Goal: Task Accomplishment & Management: Use online tool/utility

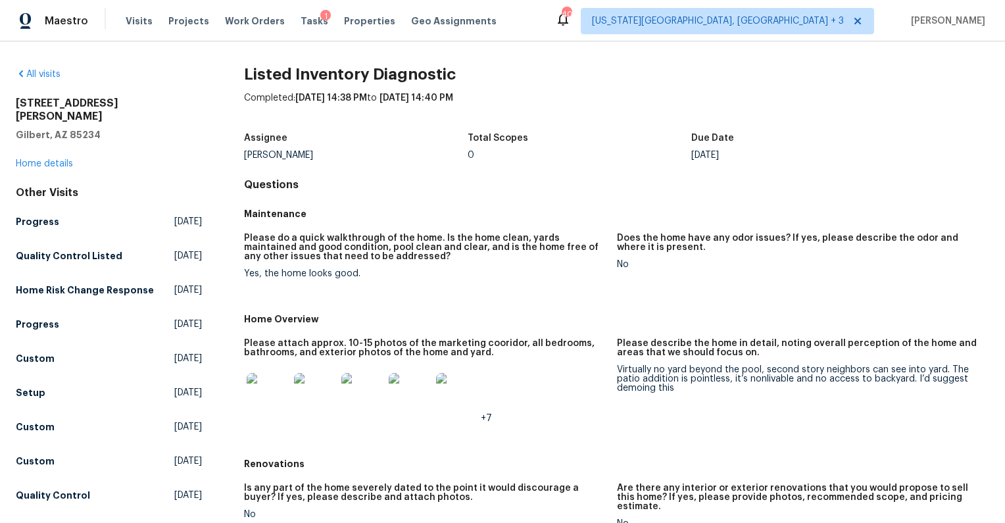
click at [277, 402] on img at bounding box center [268, 394] width 42 height 42
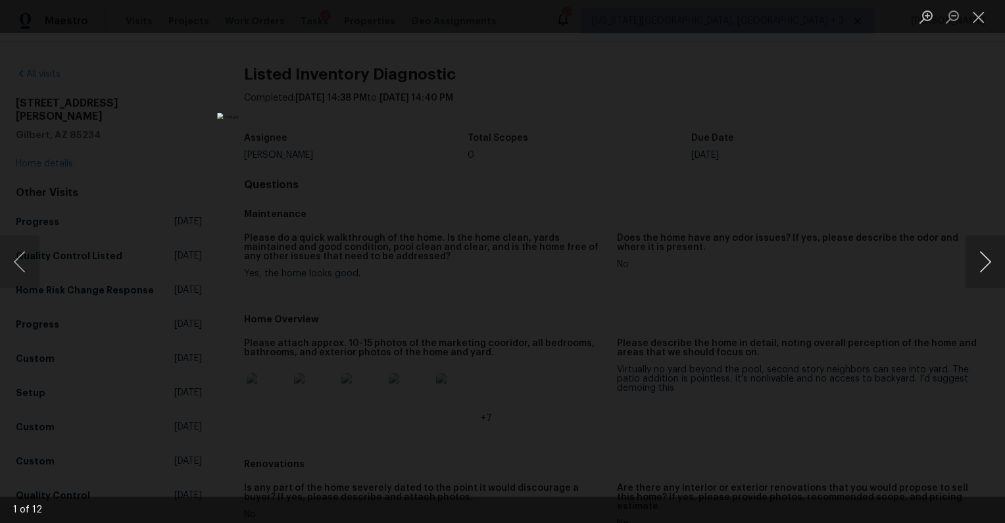
click at [982, 266] on button "Next image" at bounding box center [984, 261] width 39 height 53
click at [981, 266] on button "Next image" at bounding box center [984, 261] width 39 height 53
click at [900, 266] on div "Lightbox" at bounding box center [502, 261] width 1005 height 523
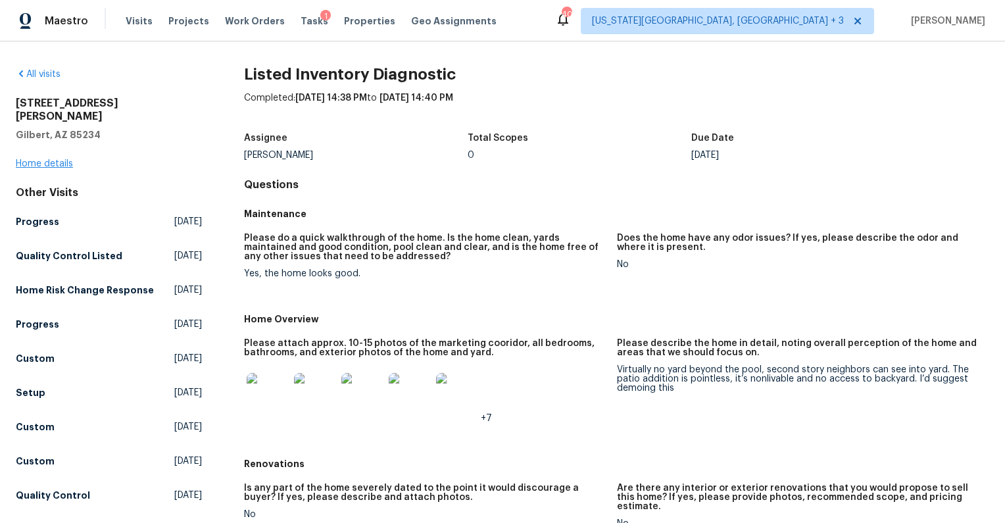
click at [42, 159] on link "Home details" at bounding box center [44, 163] width 57 height 9
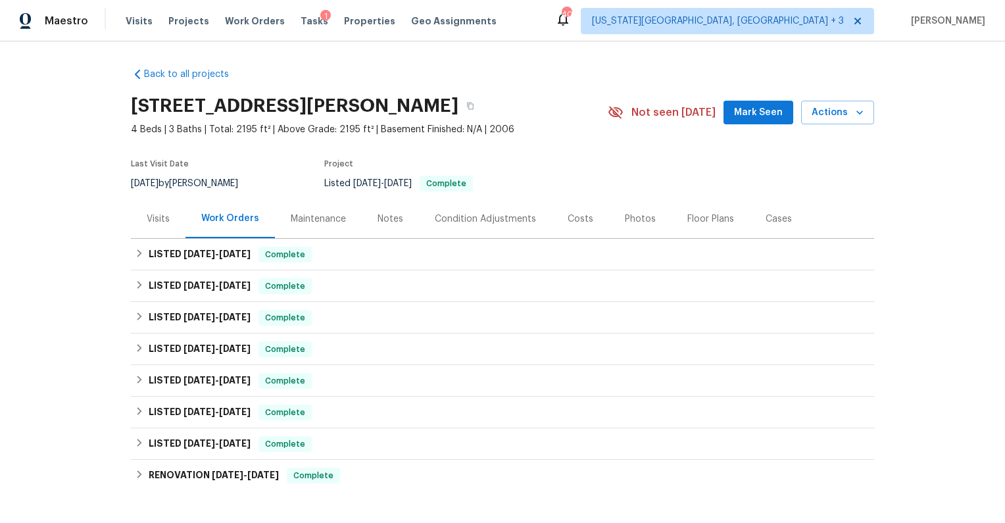
click at [396, 220] on div "Notes" at bounding box center [390, 218] width 57 height 39
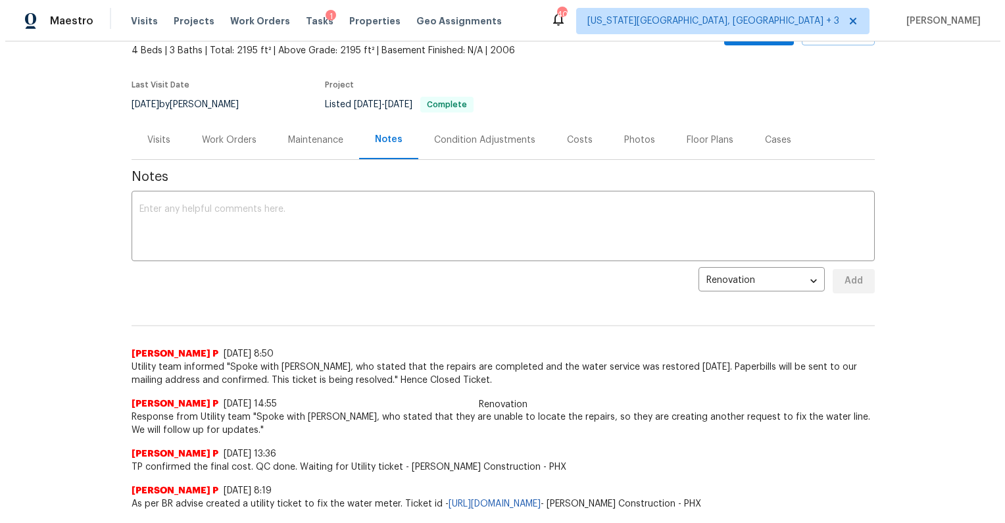
scroll to position [45, 0]
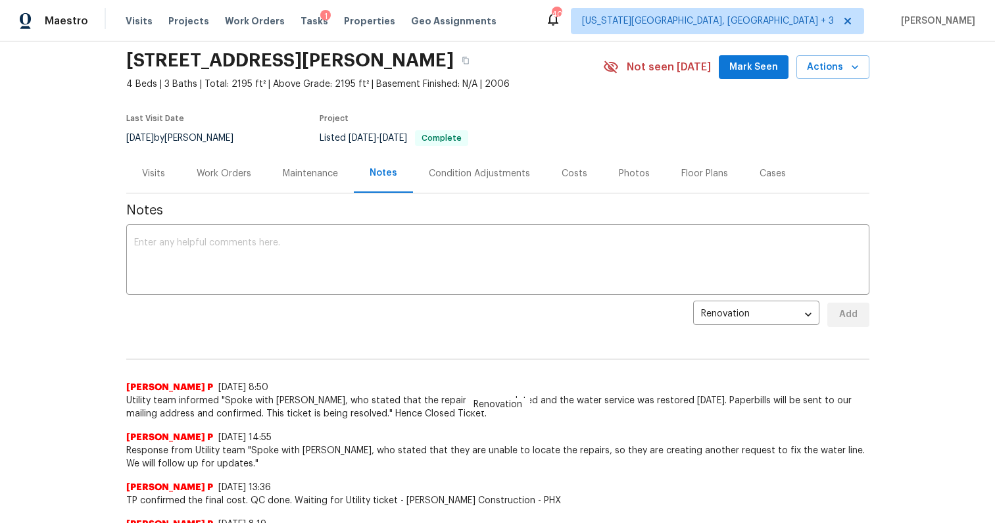
click at [147, 168] on div "Visits" at bounding box center [153, 173] width 23 height 13
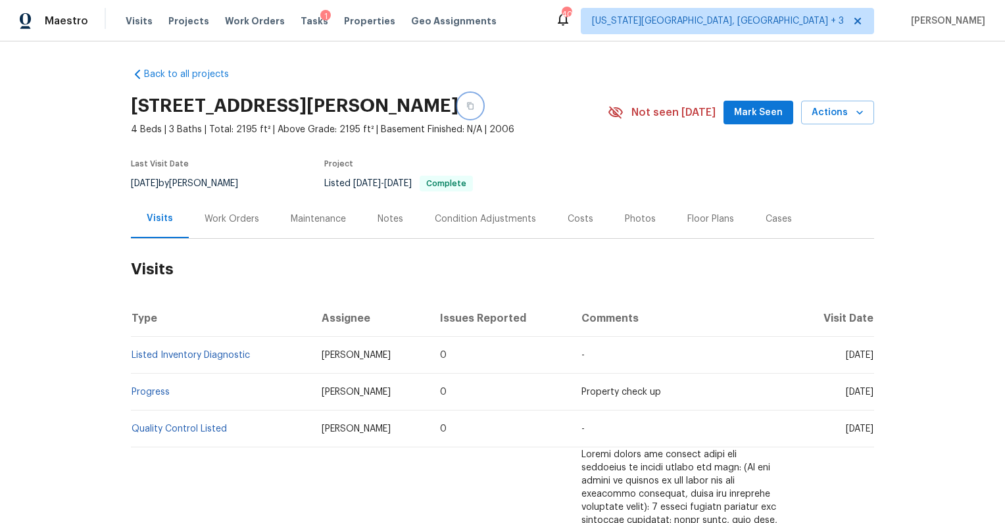
click at [474, 108] on icon "button" at bounding box center [470, 106] width 8 height 8
click at [205, 78] on link "Back to all projects" at bounding box center [194, 74] width 126 height 13
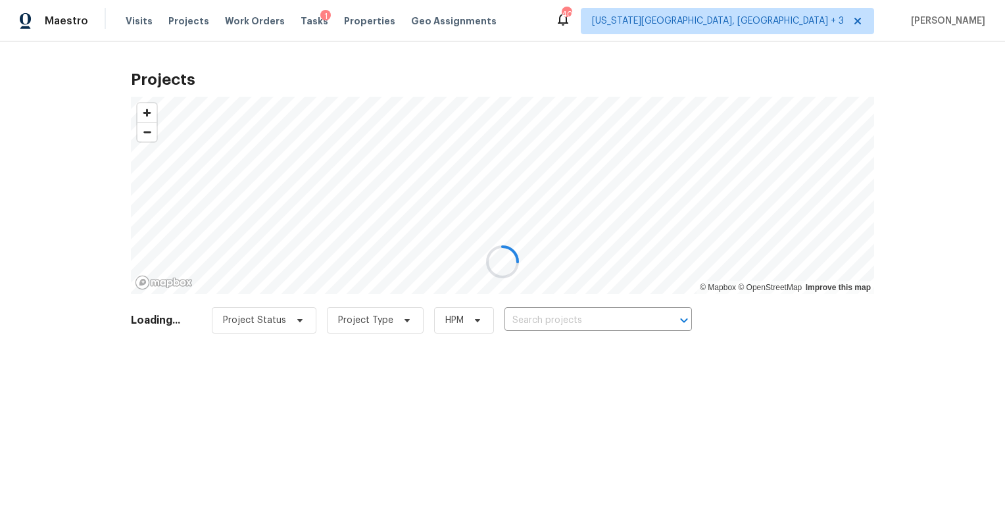
click at [351, 24] on div at bounding box center [502, 261] width 1005 height 523
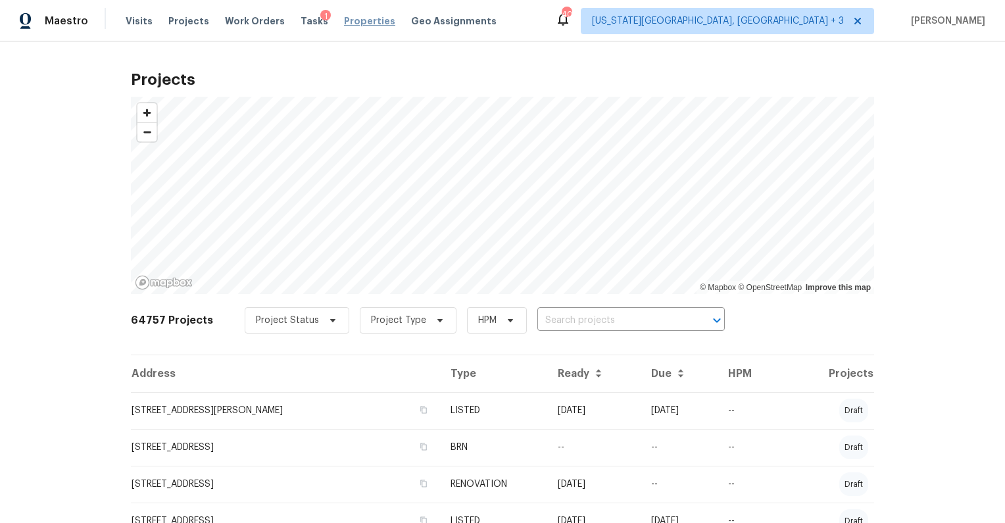
click at [358, 20] on span "Properties" at bounding box center [369, 20] width 51 height 13
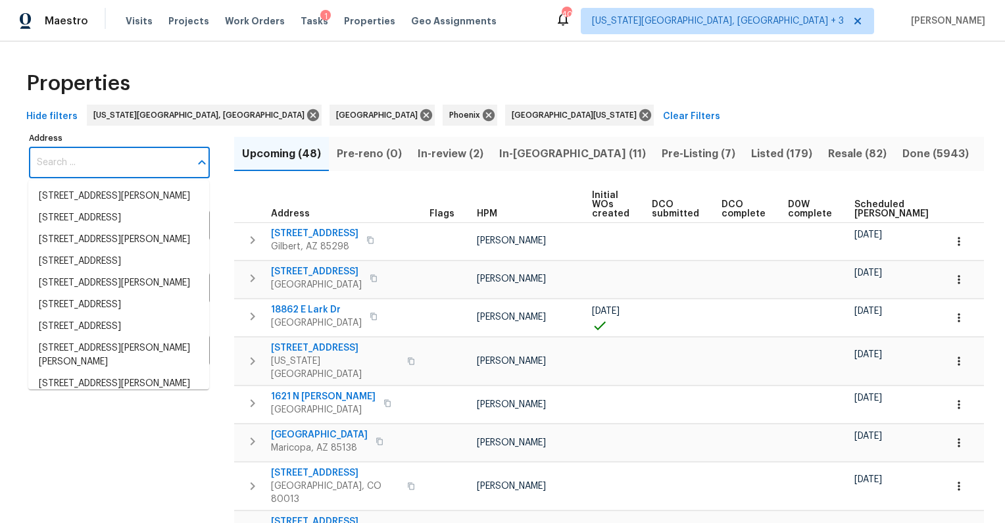
type input "4319 E Vaughn Ave, Gilbert, AZ 85234"
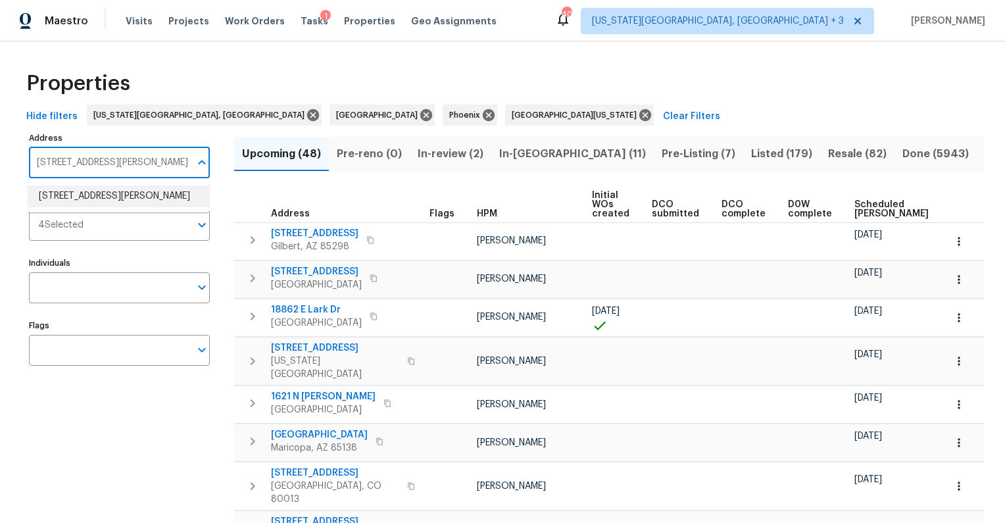
click at [97, 199] on li "4319 E Vaughn Ave Gilbert AZ 85234" at bounding box center [118, 196] width 181 height 22
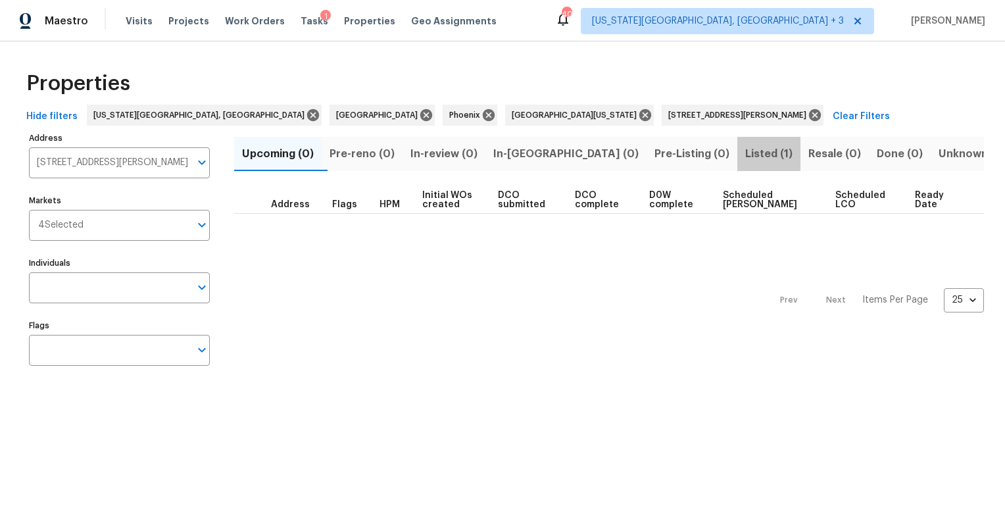
click at [745, 155] on span "Listed (1)" at bounding box center [768, 154] width 47 height 18
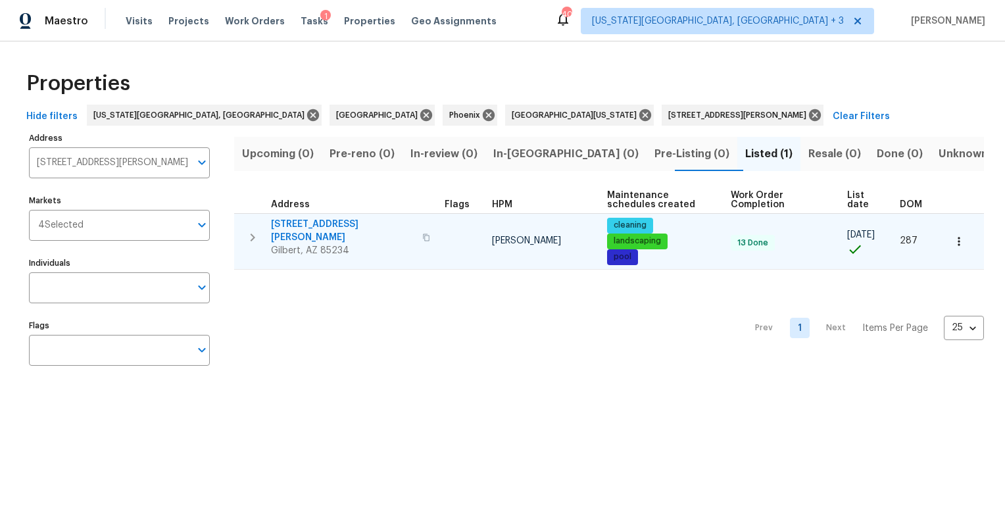
click at [312, 226] on span "4319 E Vaughn Ave" at bounding box center [342, 231] width 143 height 26
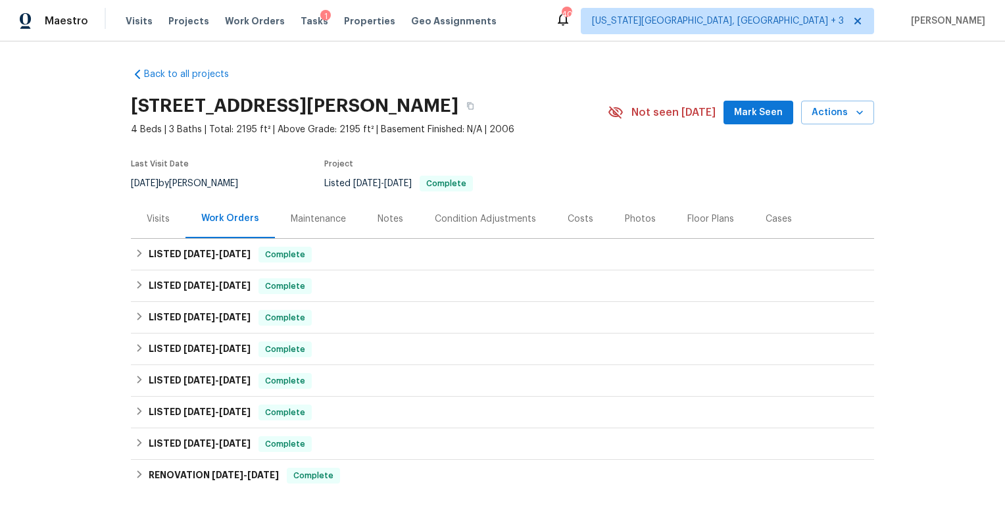
click at [160, 208] on div "Visits" at bounding box center [158, 218] width 55 height 39
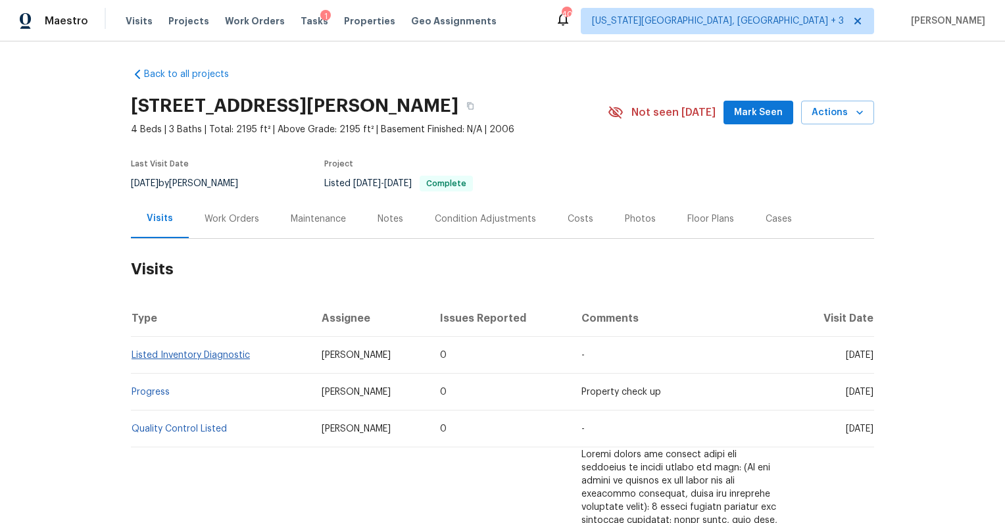
click at [176, 350] on link "Listed Inventory Diagnostic" at bounding box center [191, 354] width 118 height 9
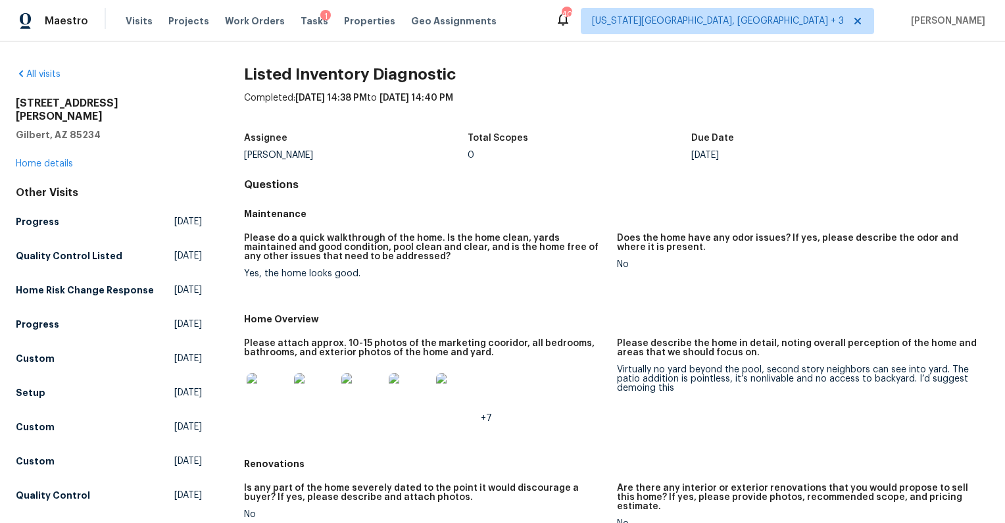
click at [268, 399] on img at bounding box center [268, 394] width 42 height 42
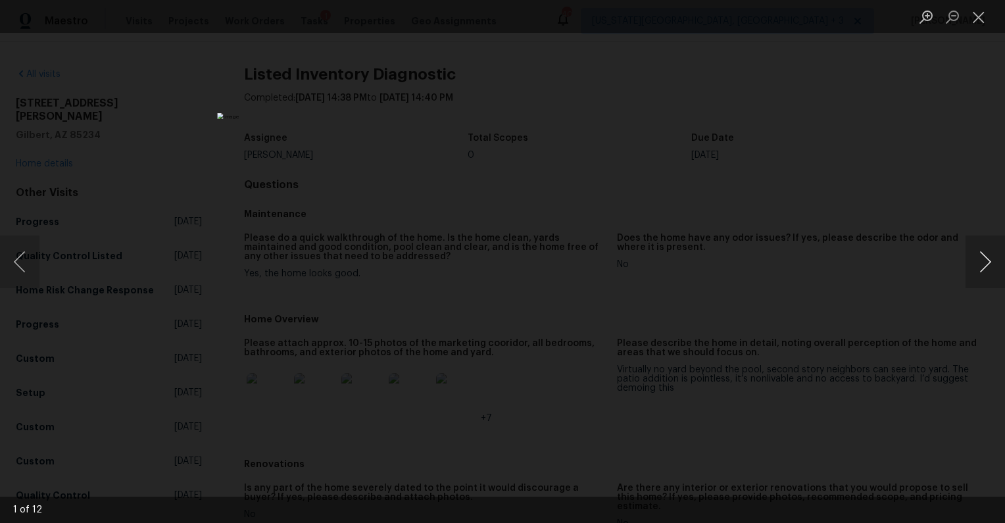
click at [978, 265] on button "Next image" at bounding box center [984, 261] width 39 height 53
click at [504, 287] on img "Lightbox" at bounding box center [502, 261] width 571 height 297
click at [984, 262] on button "Next image" at bounding box center [984, 261] width 39 height 53
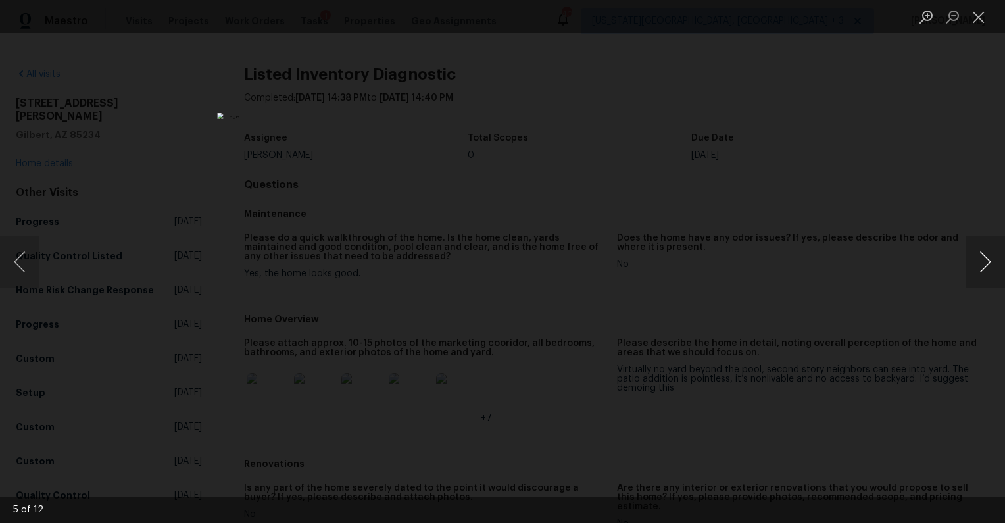
click at [984, 262] on button "Next image" at bounding box center [984, 261] width 39 height 53
click at [984, 261] on button "Next image" at bounding box center [984, 261] width 39 height 53
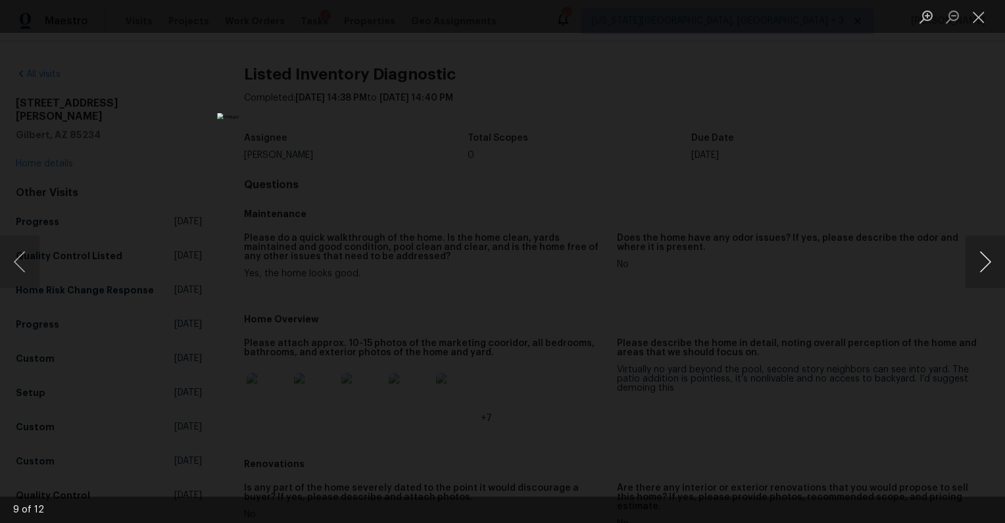
click at [984, 261] on button "Next image" at bounding box center [984, 261] width 39 height 53
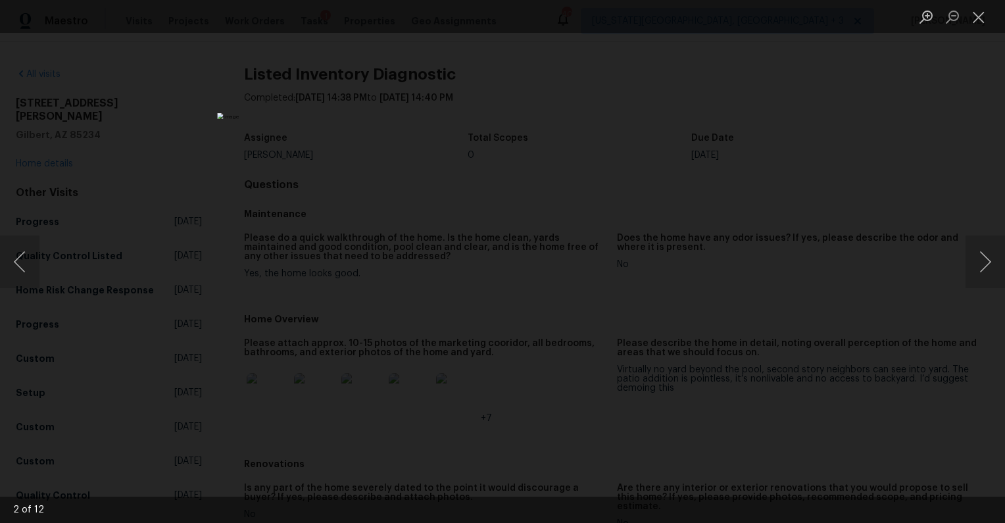
click at [935, 298] on div "Lightbox" at bounding box center [502, 261] width 1005 height 523
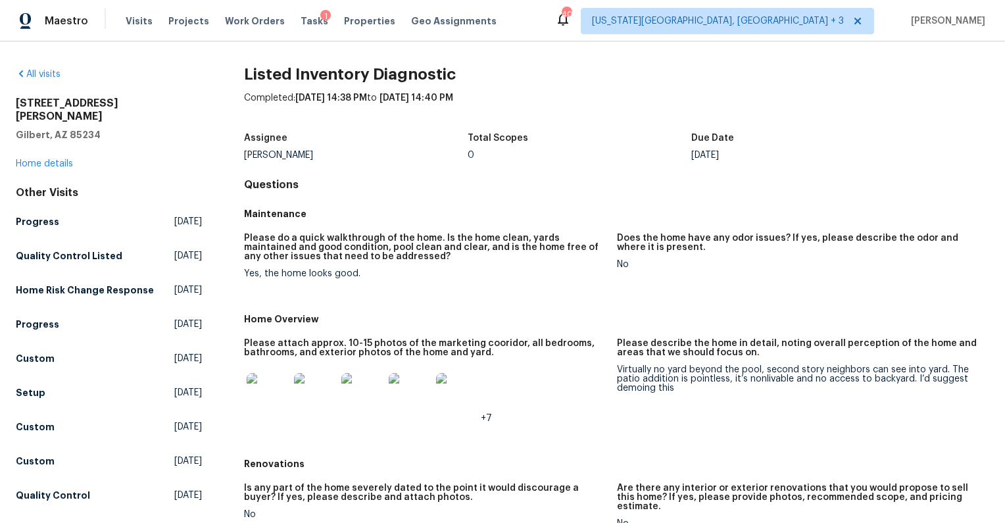
click at [44, 155] on div "4319 E Vaughn Ave Gilbert, AZ 85234 Home details" at bounding box center [109, 134] width 186 height 74
click at [53, 159] on link "Home details" at bounding box center [44, 163] width 57 height 9
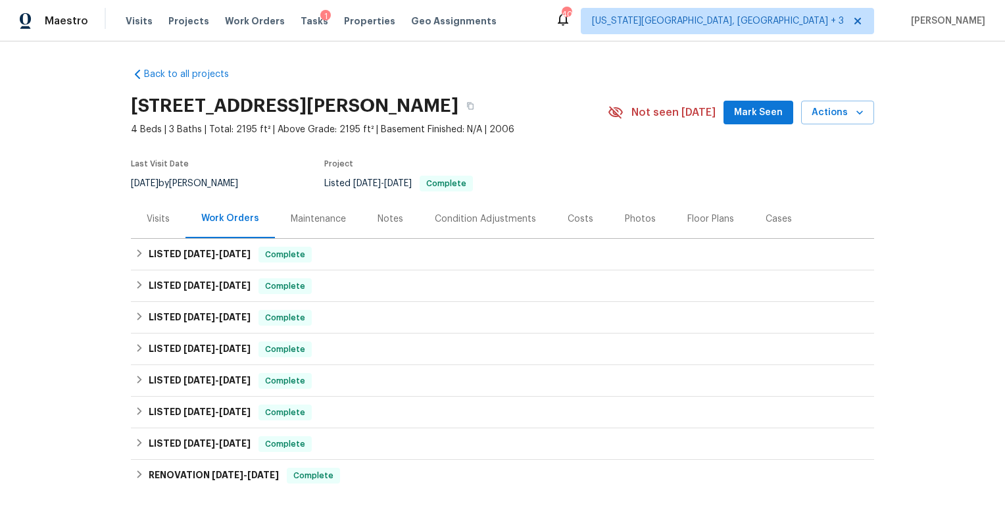
click at [630, 216] on div "Photos" at bounding box center [640, 218] width 31 height 13
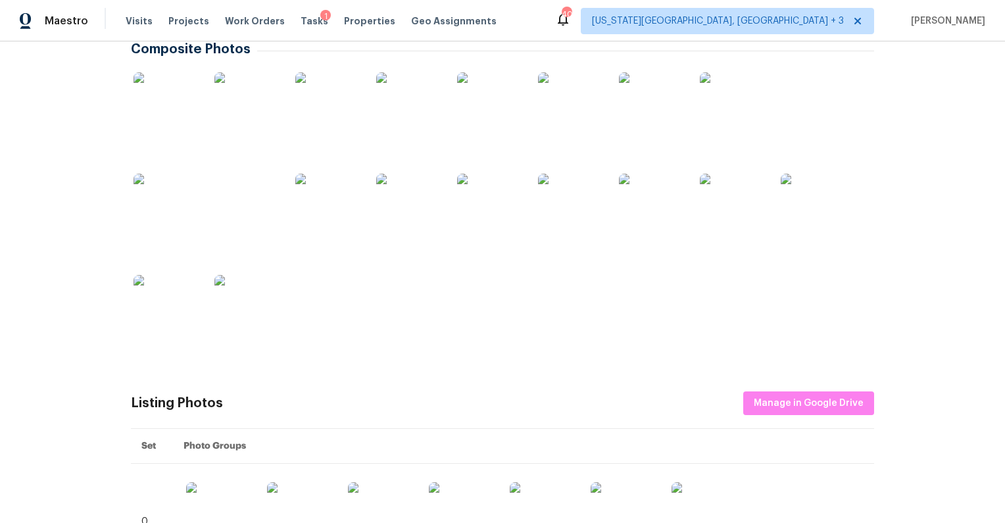
scroll to position [238, 0]
click at [430, 207] on img at bounding box center [409, 209] width 66 height 66
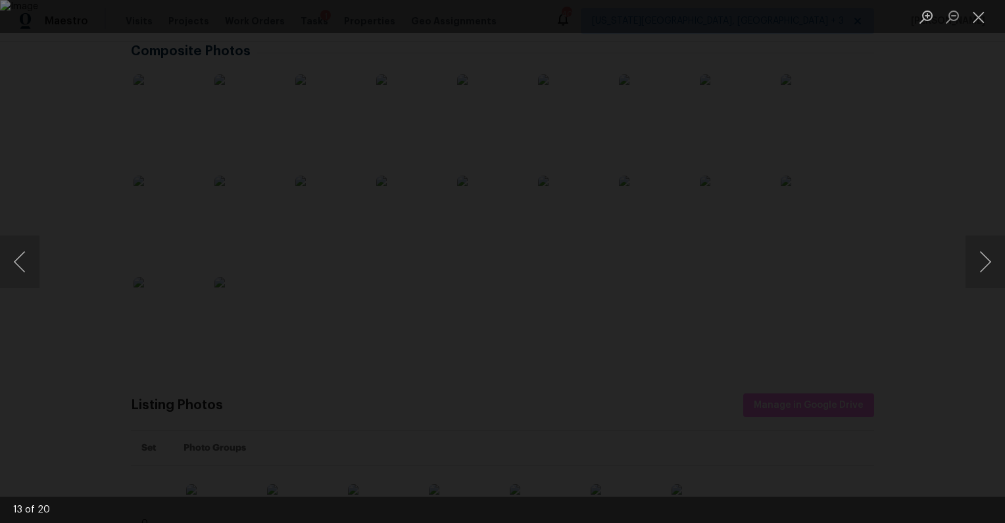
click at [913, 274] on div "Lightbox" at bounding box center [502, 261] width 1005 height 523
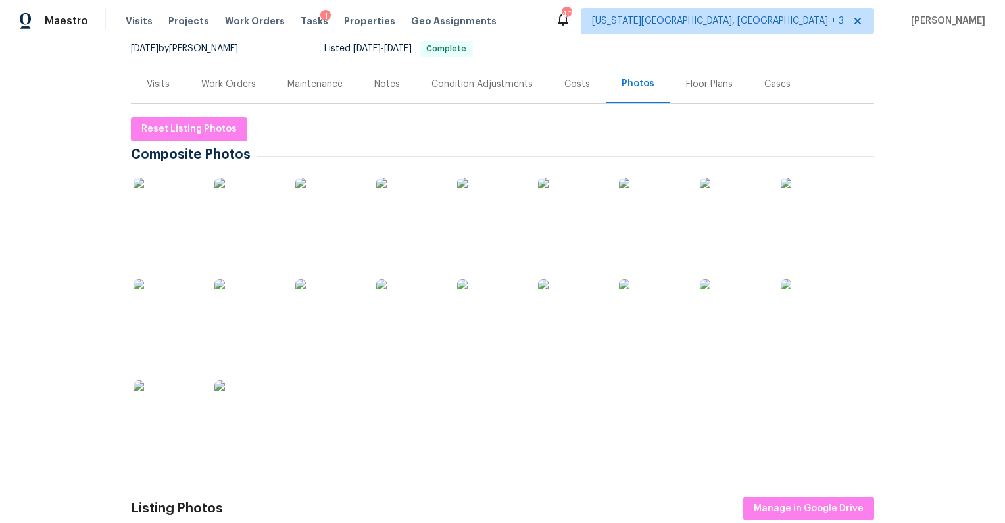
scroll to position [122, 0]
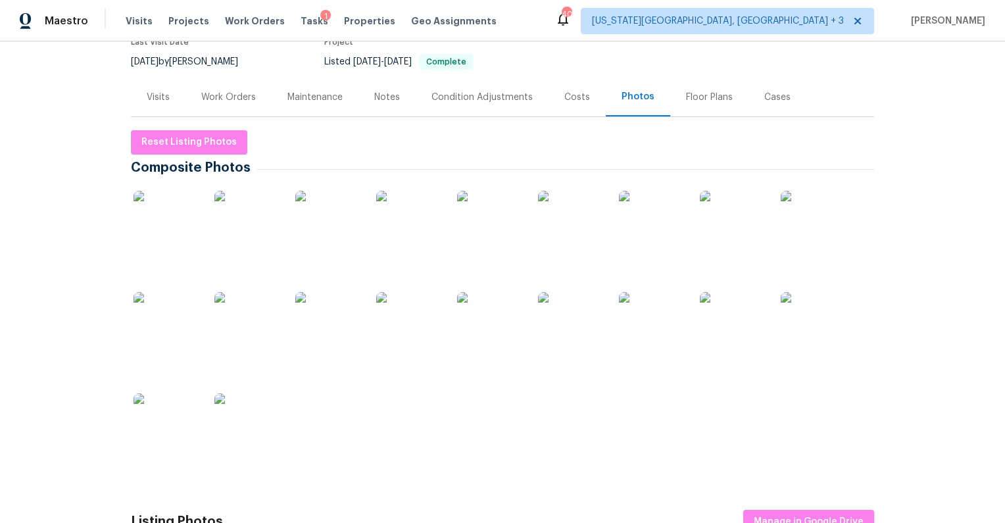
click at [703, 91] on div "Floor Plans" at bounding box center [709, 97] width 47 height 13
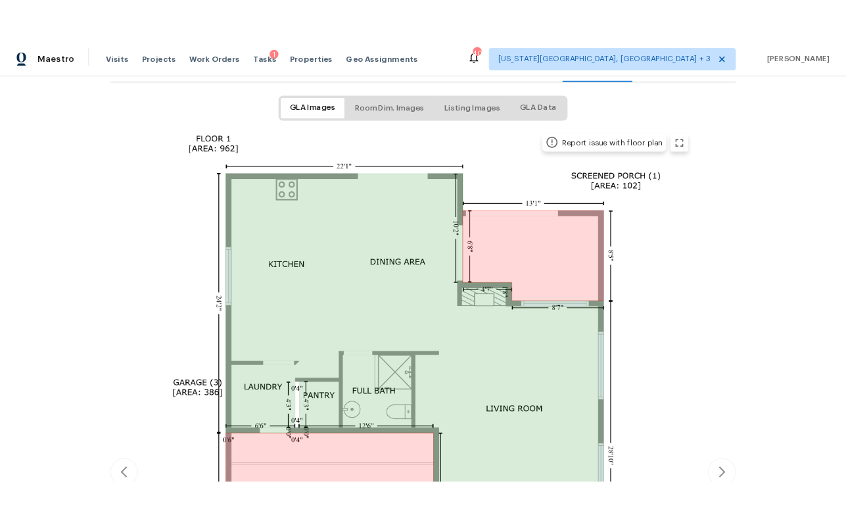
scroll to position [203, 0]
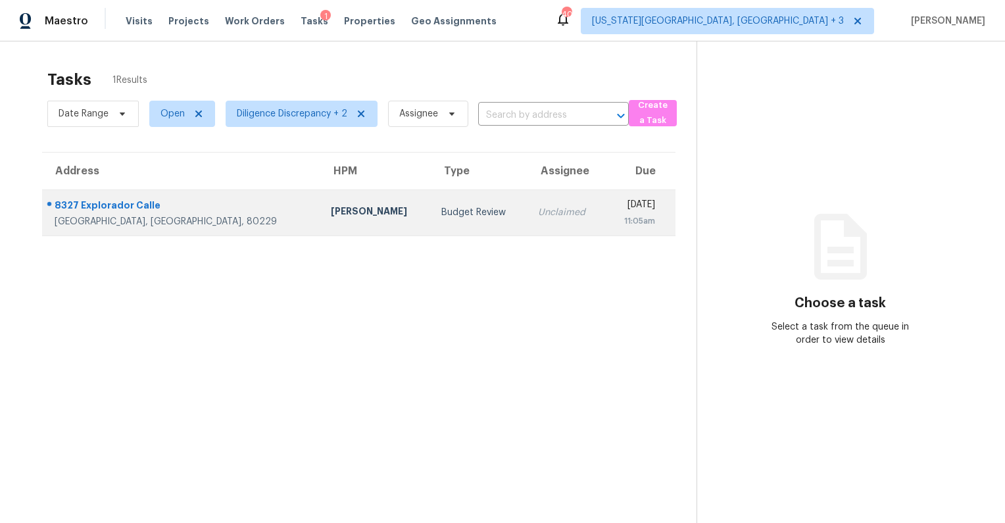
click at [615, 214] on div "11:05am" at bounding box center [634, 220] width 39 height 13
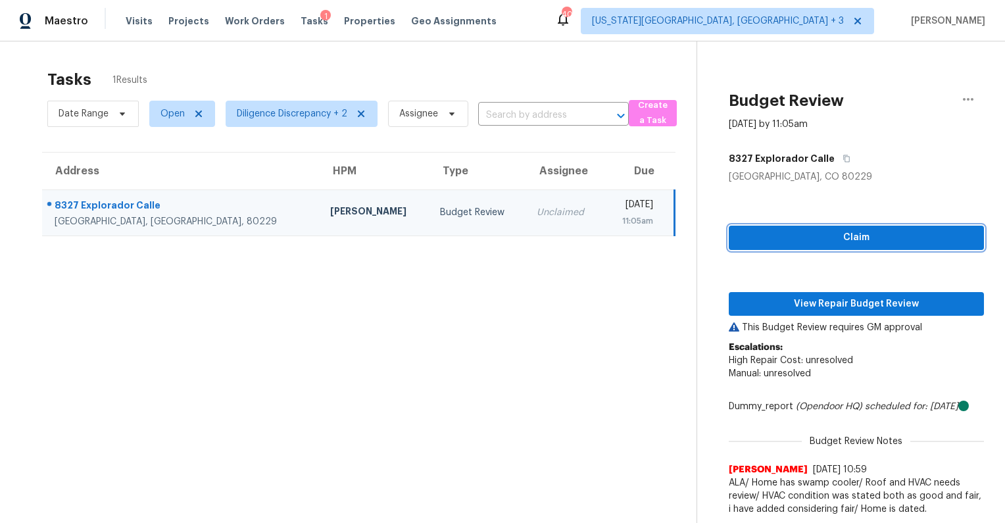
click at [846, 233] on span "Claim" at bounding box center [856, 237] width 234 height 16
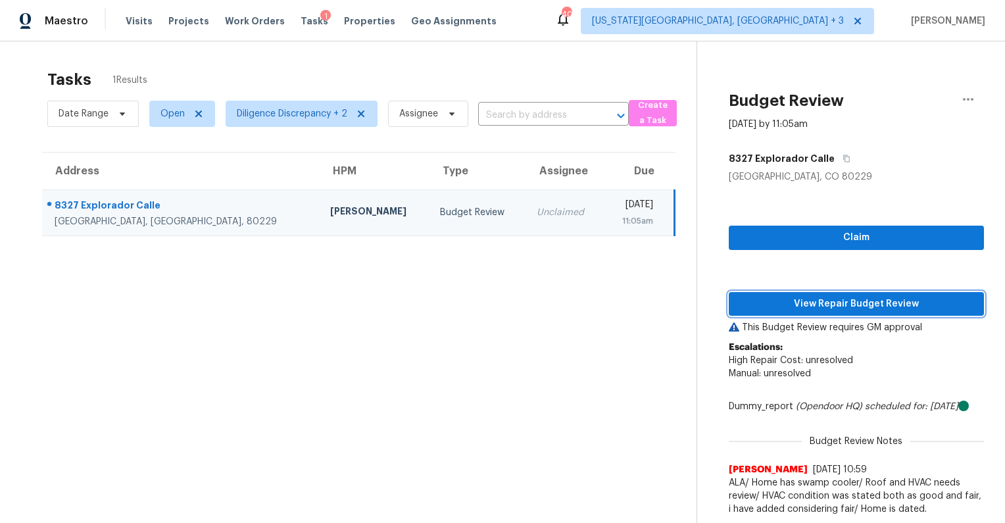
click at [845, 303] on span "View Repair Budget Review" at bounding box center [856, 304] width 234 height 16
